Goal: Task Accomplishment & Management: Use online tool/utility

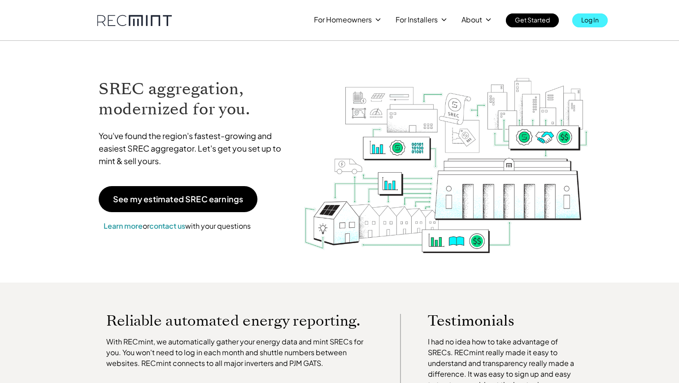
click at [586, 18] on p "Log In" at bounding box center [591, 19] width 18 height 13
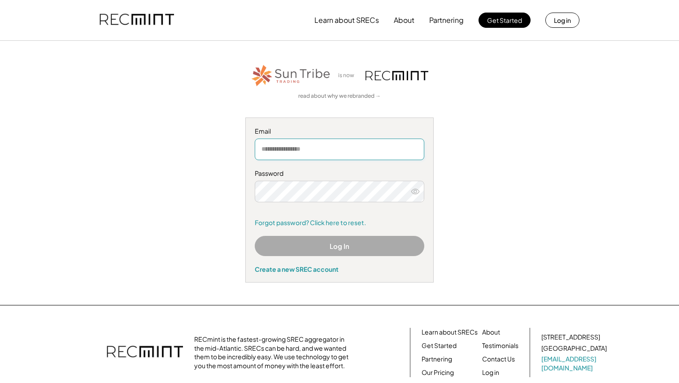
type input "**********"
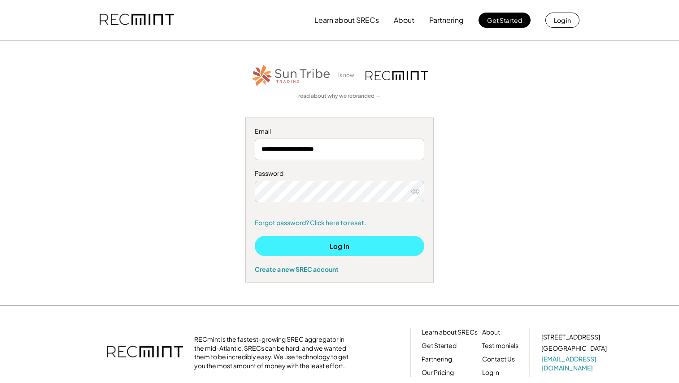
click at [340, 245] on button "Log In" at bounding box center [340, 246] width 170 height 20
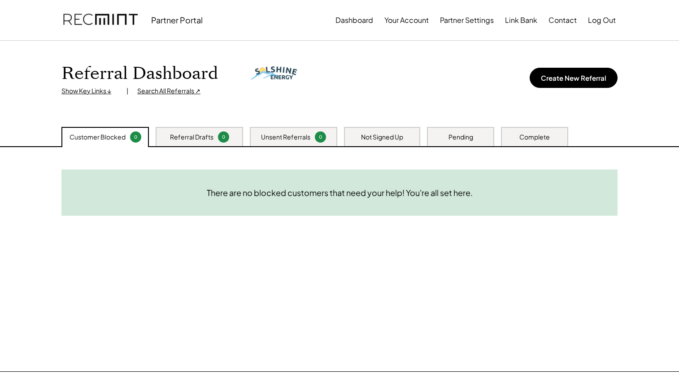
click at [549, 137] on div "Complete" at bounding box center [535, 137] width 31 height 9
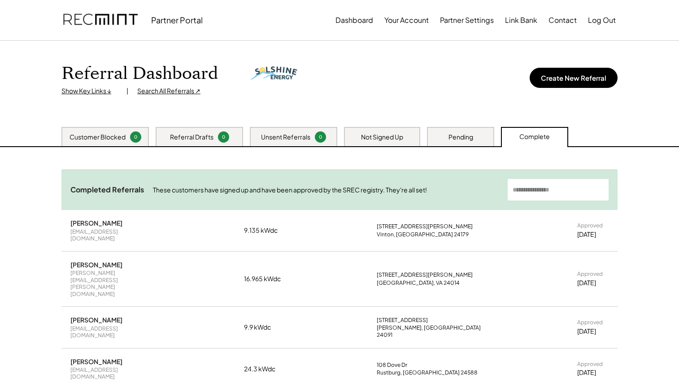
click at [550, 188] on input "input" at bounding box center [558, 190] width 101 height 22
type input "*"
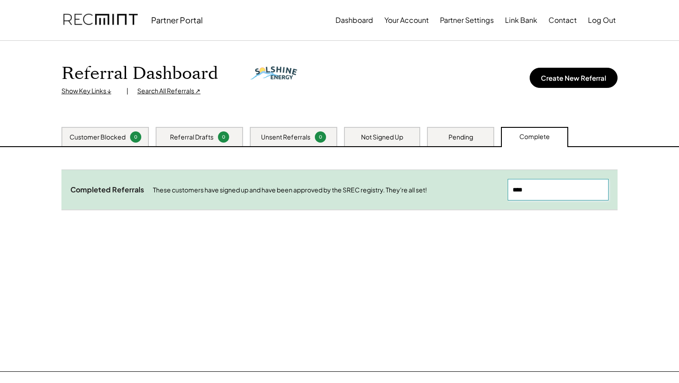
type input "****"
click at [533, 188] on input "input" at bounding box center [558, 190] width 101 height 22
click at [355, 22] on button "Dashboard" at bounding box center [355, 20] width 38 height 18
click at [166, 90] on div "Search All Referrals ↗" at bounding box center [168, 91] width 63 height 9
click at [167, 89] on div "Search All Referrals ↗" at bounding box center [168, 91] width 63 height 9
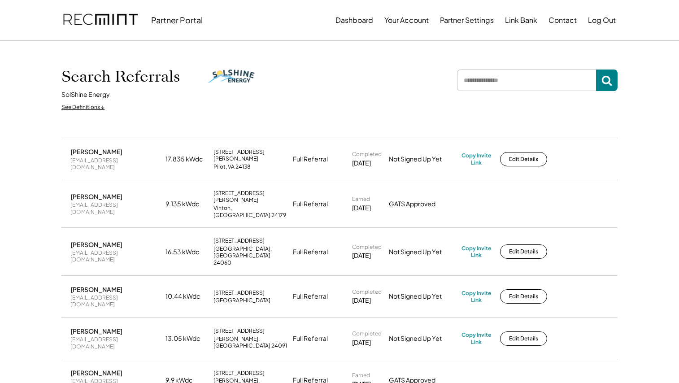
click at [503, 83] on input "input" at bounding box center [526, 81] width 139 height 22
type input "****"
click at [607, 80] on icon at bounding box center [607, 80] width 11 height 11
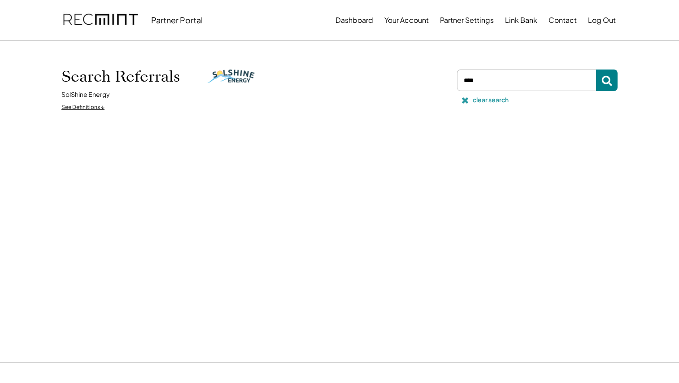
click at [463, 99] on use at bounding box center [465, 100] width 6 height 6
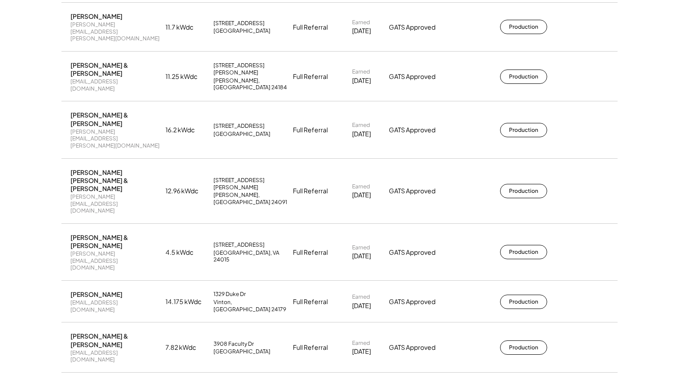
scroll to position [1687, 0]
